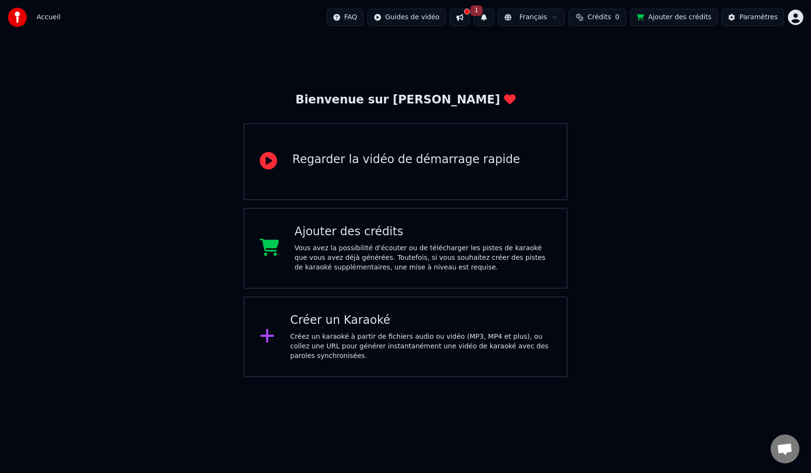
click at [470, 12] on button at bounding box center [460, 17] width 20 height 17
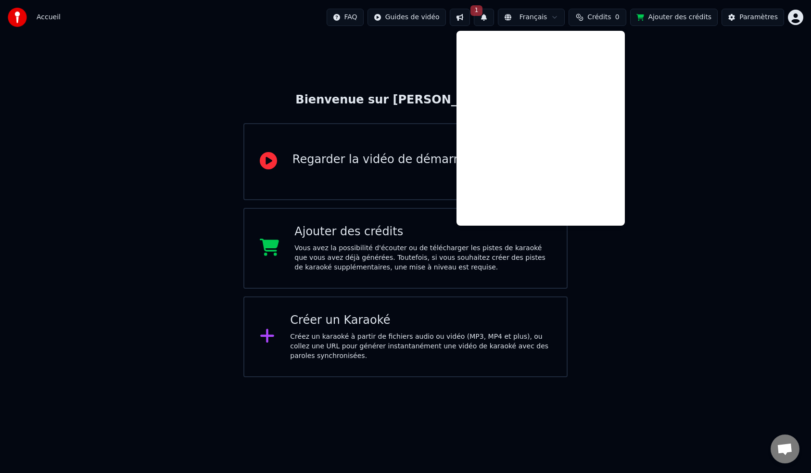
click at [492, 15] on button "1" at bounding box center [484, 17] width 20 height 17
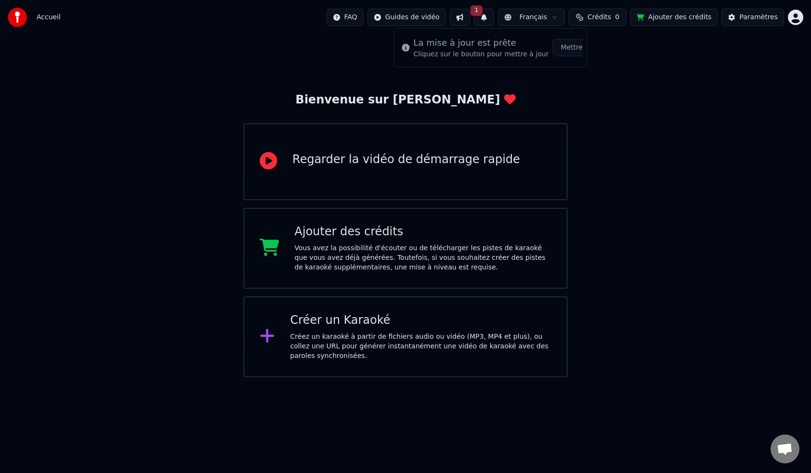
click at [567, 48] on button "Mettre à Jour" at bounding box center [583, 47] width 60 height 17
click at [760, 18] on div "Paramètres" at bounding box center [758, 18] width 38 height 10
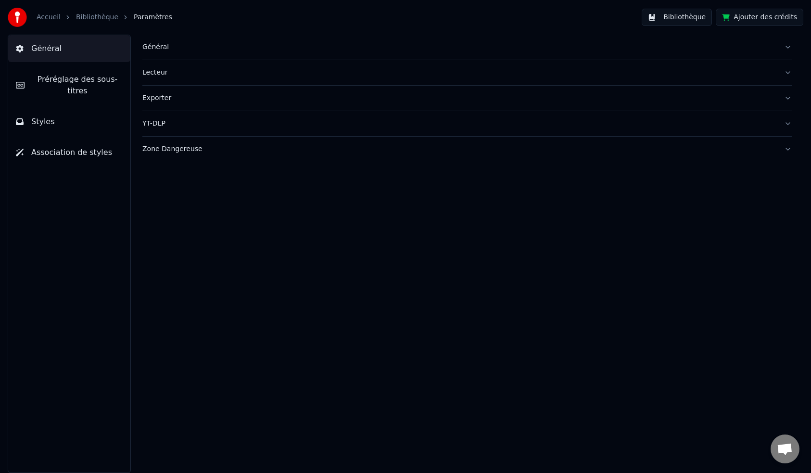
click at [691, 19] on button "Bibliothèque" at bounding box center [676, 17] width 70 height 17
